Goal: Task Accomplishment & Management: Use online tool/utility

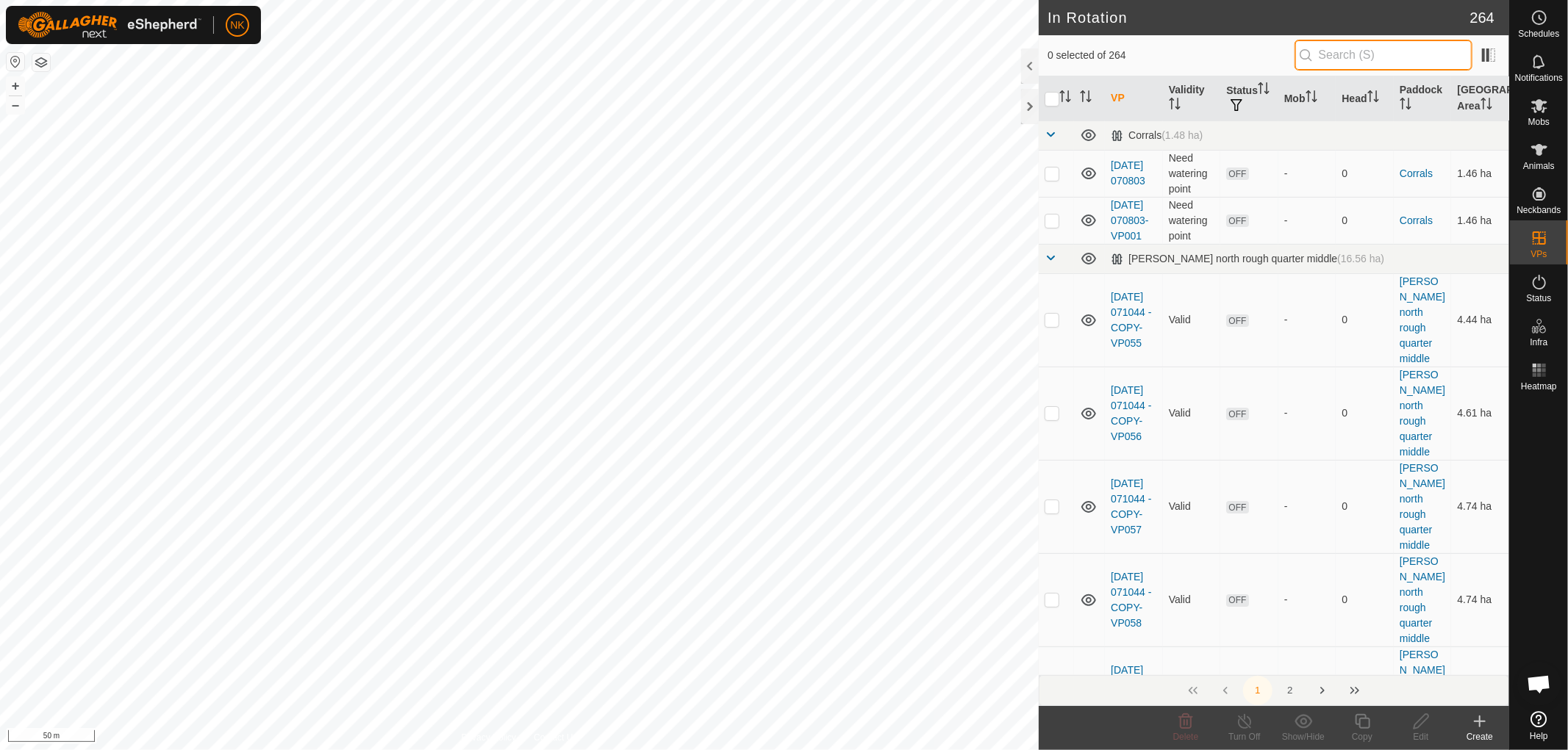
click at [1364, 50] on input "text" at bounding box center [1383, 55] width 178 height 31
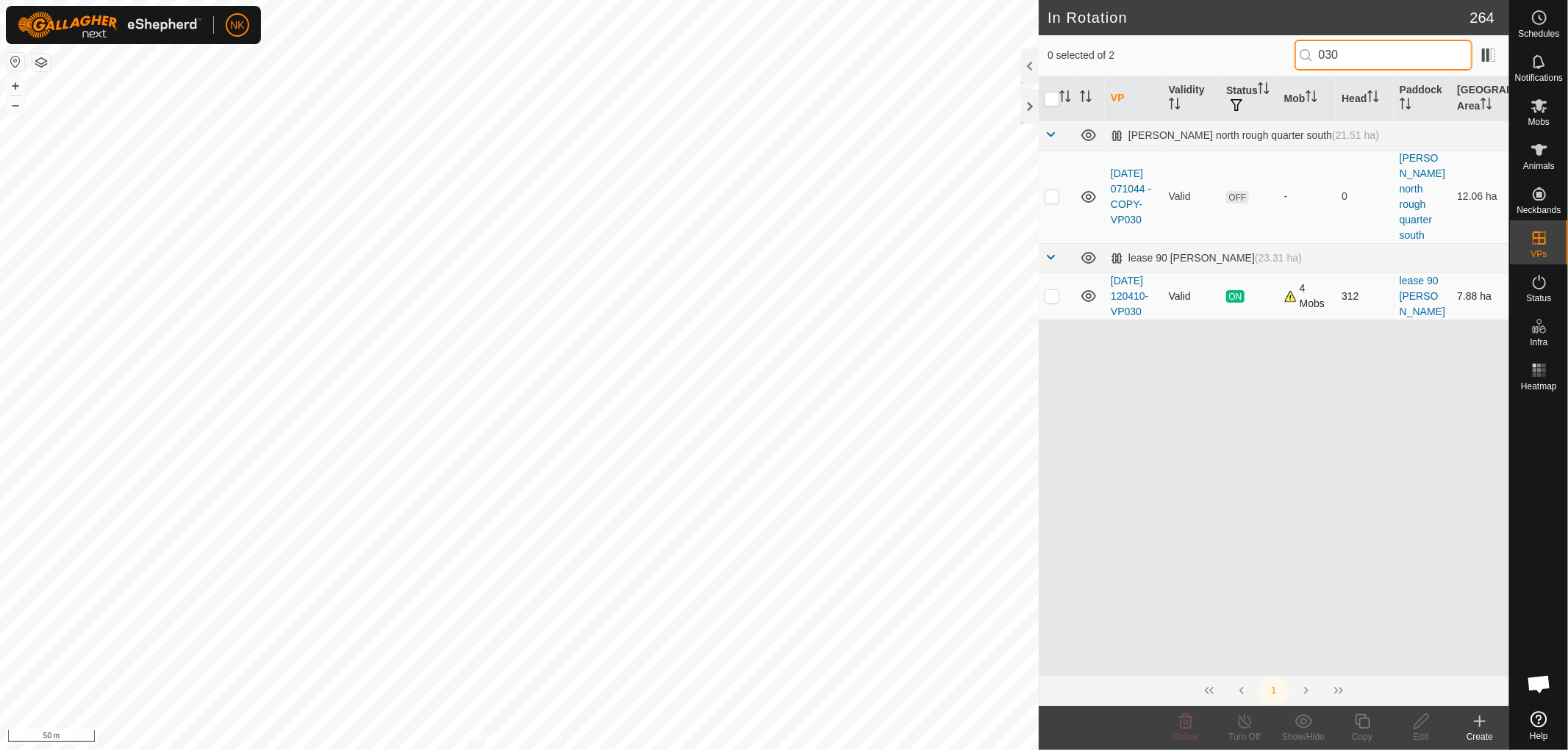
type input "030"
click at [1054, 290] on p-checkbox at bounding box center [1052, 296] width 15 height 12
checkbox input "true"
click at [1366, 724] on icon at bounding box center [1362, 721] width 18 height 17
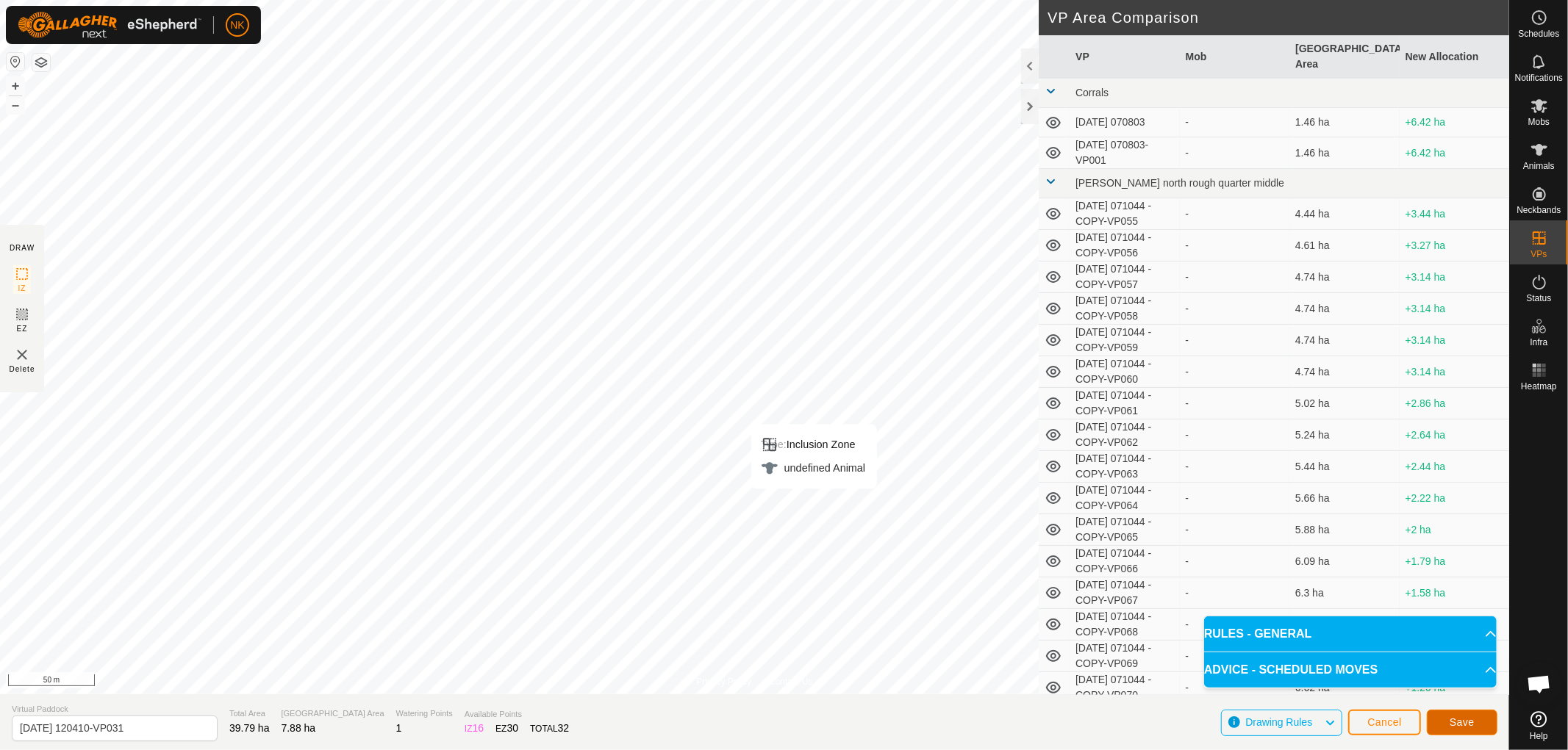
click at [1480, 722] on button "Save" at bounding box center [1462, 723] width 70 height 26
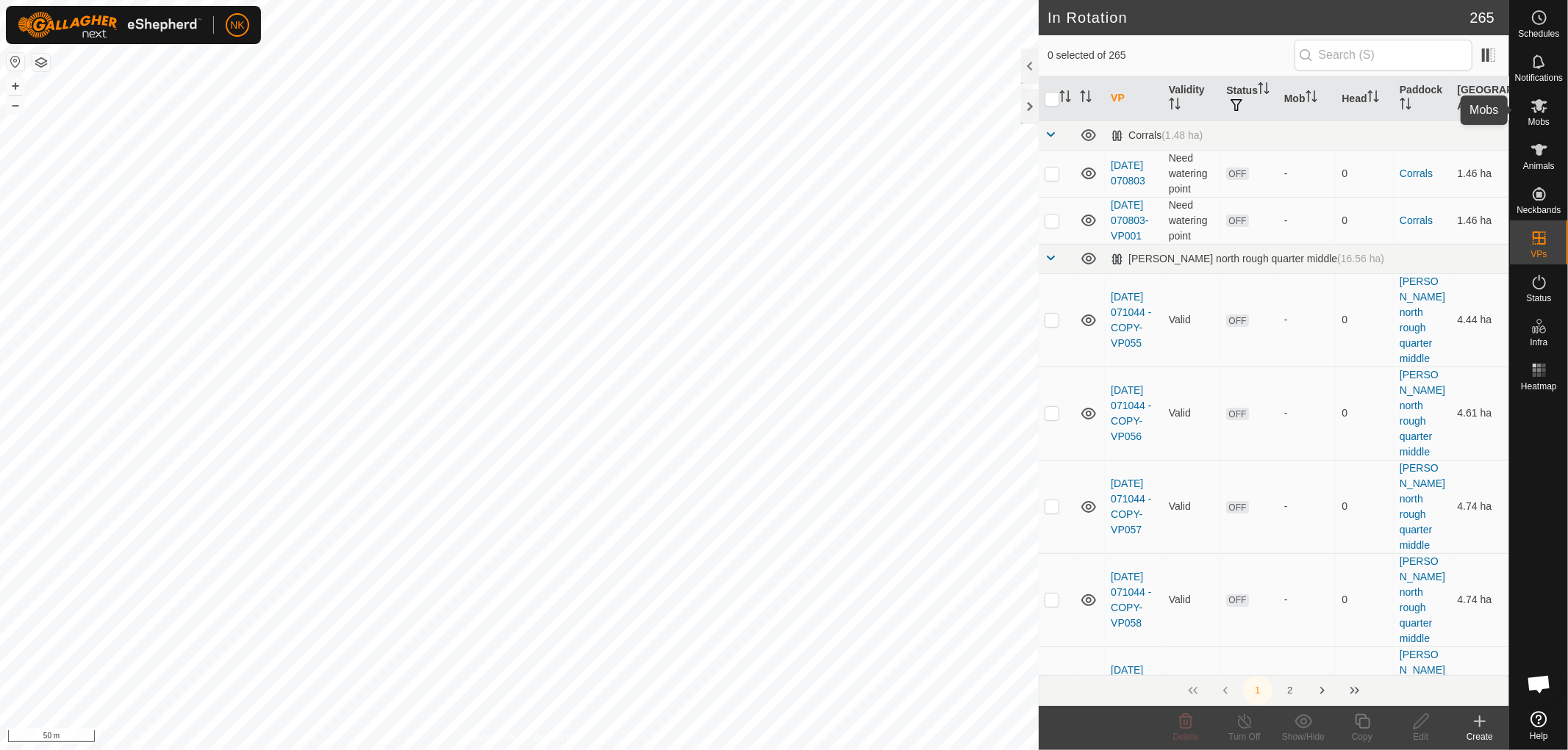
click at [1540, 115] on es-mob-svg-icon at bounding box center [1539, 106] width 26 height 24
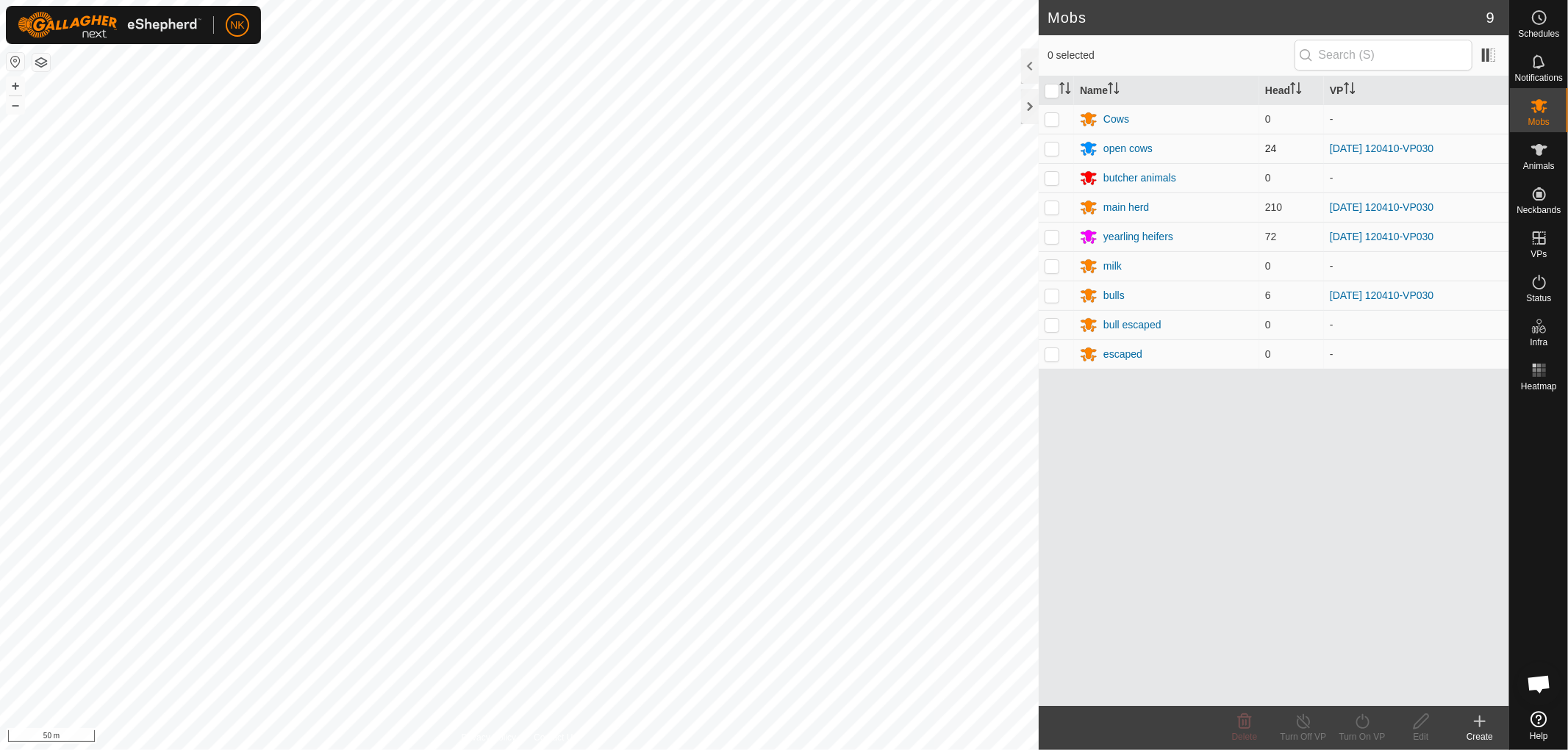
click at [1054, 147] on p-checkbox at bounding box center [1052, 148] width 15 height 12
checkbox input "true"
click at [1052, 220] on td at bounding box center [1056, 207] width 36 height 29
checkbox input "true"
click at [1052, 235] on p-checkbox at bounding box center [1052, 237] width 15 height 12
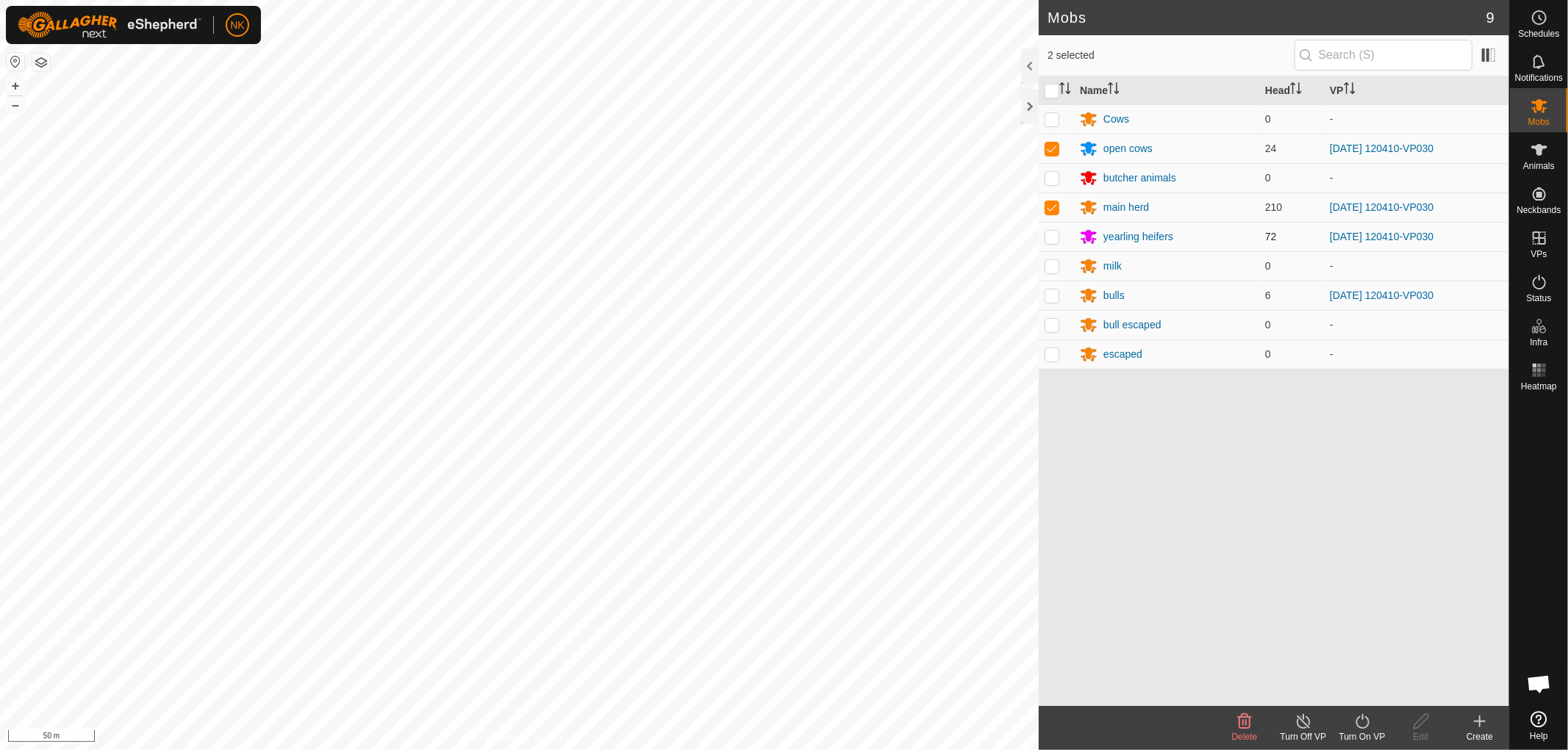
checkbox input "true"
click at [1054, 297] on p-checkbox at bounding box center [1052, 295] width 15 height 12
checkbox input "true"
click at [1362, 721] on icon at bounding box center [1362, 721] width 18 height 17
click at [1364, 685] on link "Now" at bounding box center [1406, 690] width 145 height 29
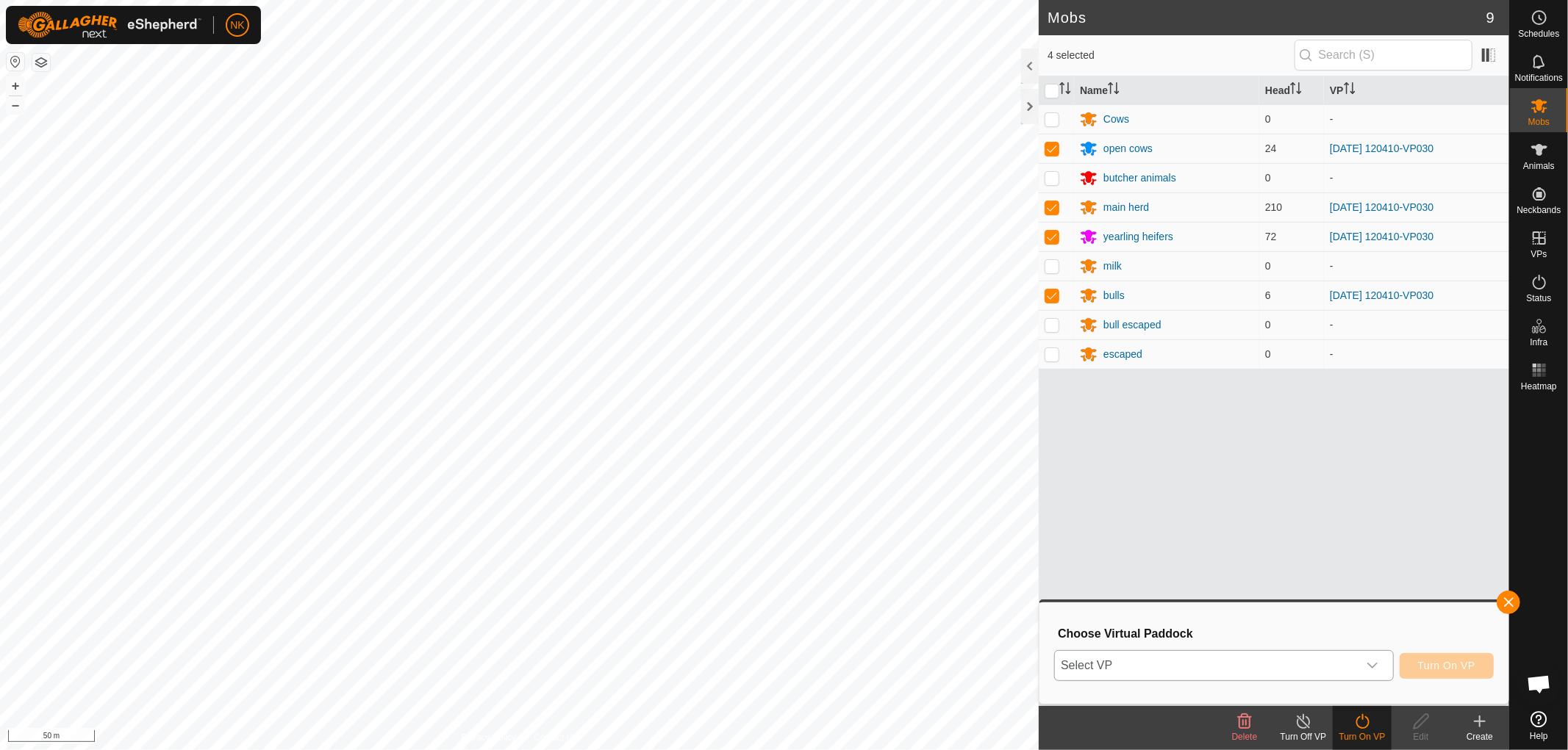
click at [1341, 671] on span "Select VP" at bounding box center [1206, 666] width 302 height 29
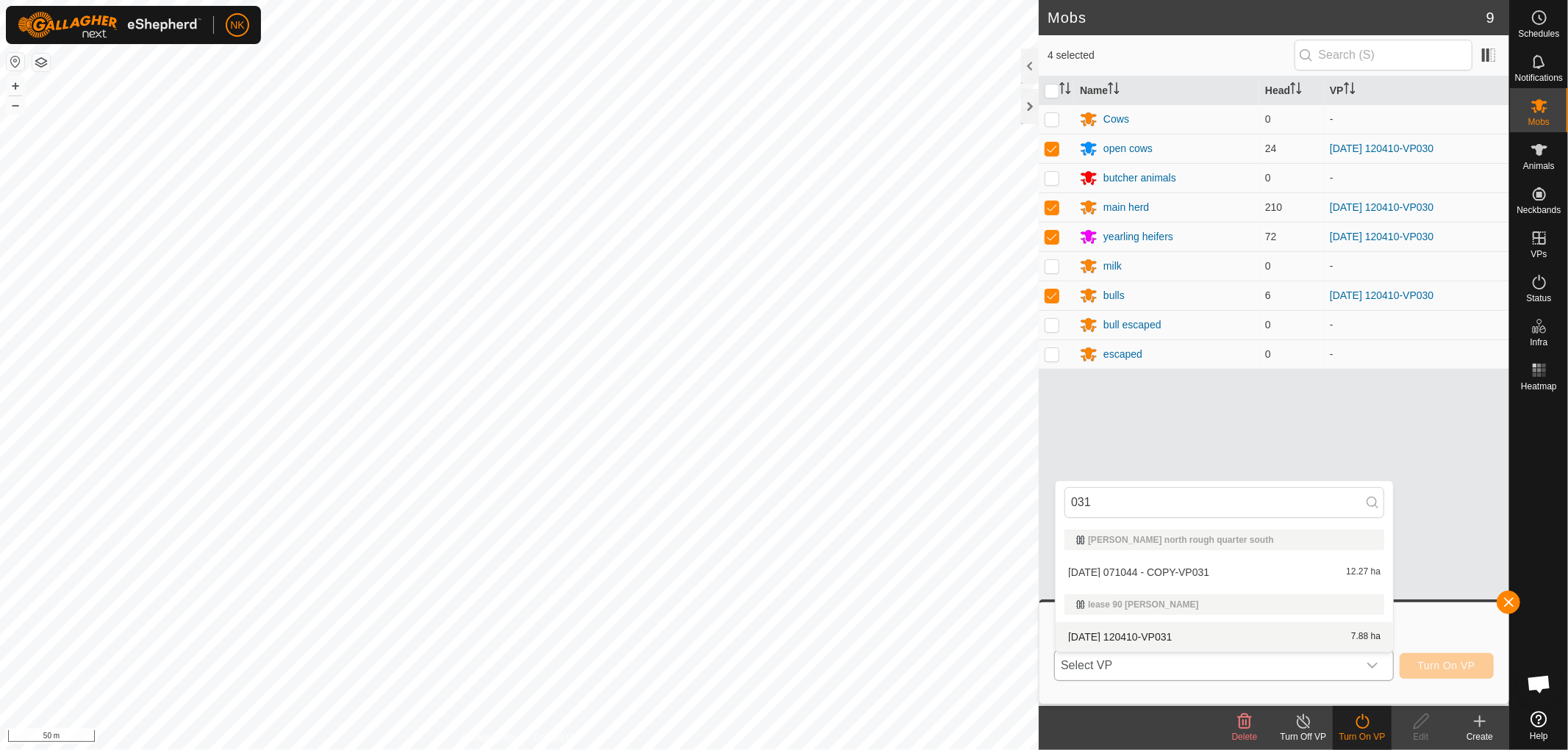
type input "031"
click at [1145, 639] on li "2025-09-30 120410-VP031 7.88 ha" at bounding box center [1224, 637] width 337 height 29
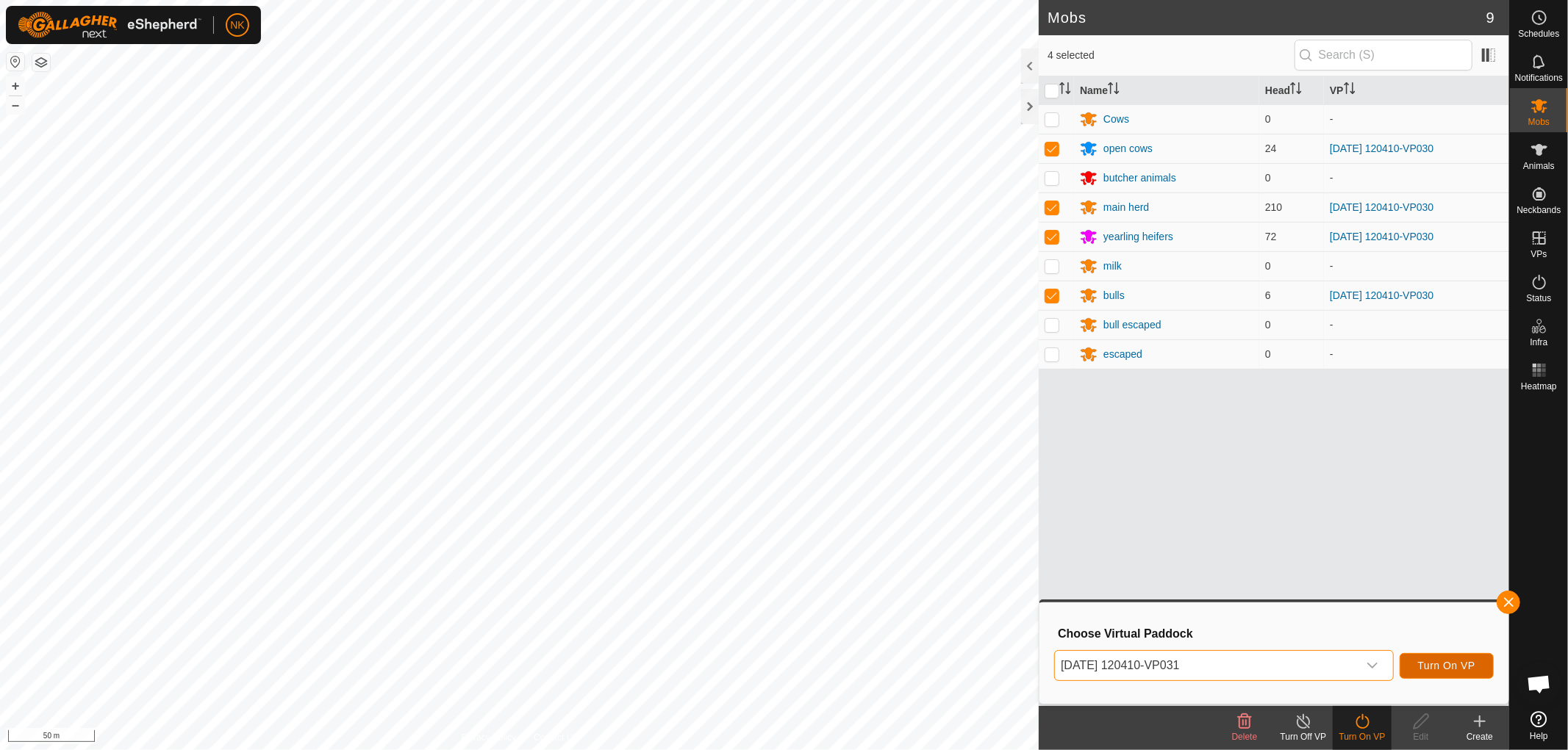
click at [1426, 664] on span "Turn On VP" at bounding box center [1446, 666] width 58 height 12
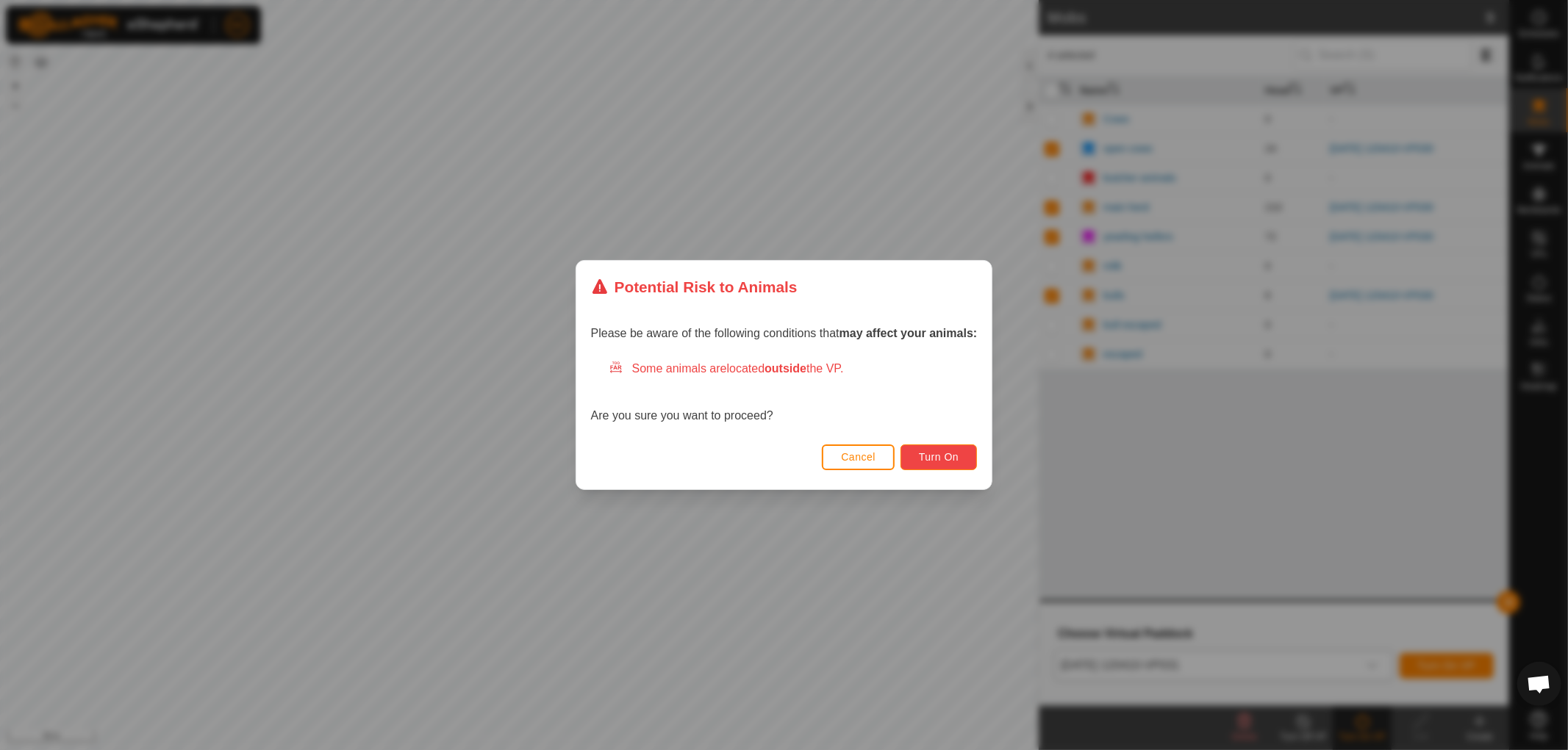
click at [937, 457] on span "Turn On" at bounding box center [938, 457] width 39 height 12
